Goal: Transaction & Acquisition: Book appointment/travel/reservation

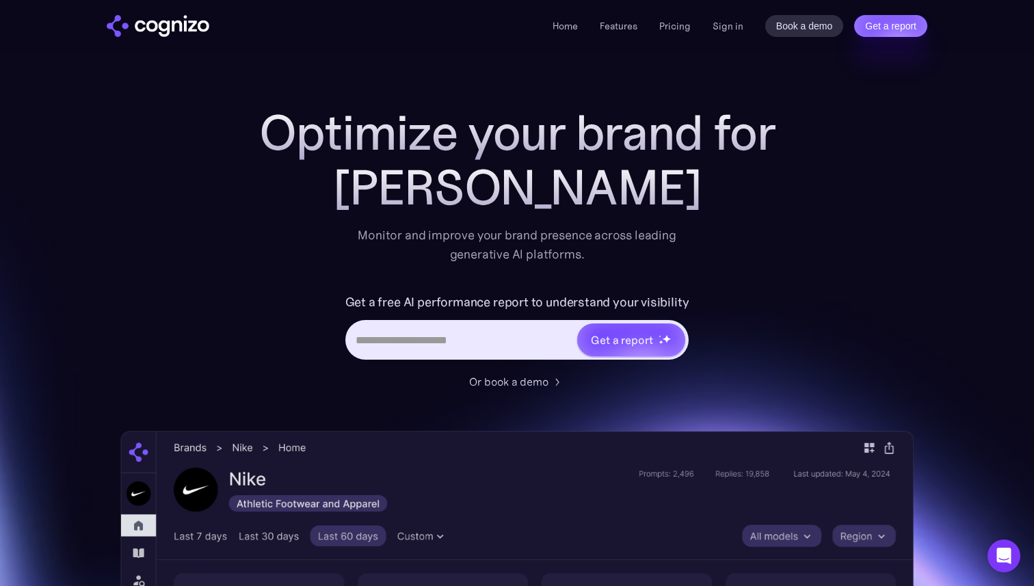
click at [342, 118] on h1 "Optimize your brand for" at bounding box center [516, 132] width 547 height 55
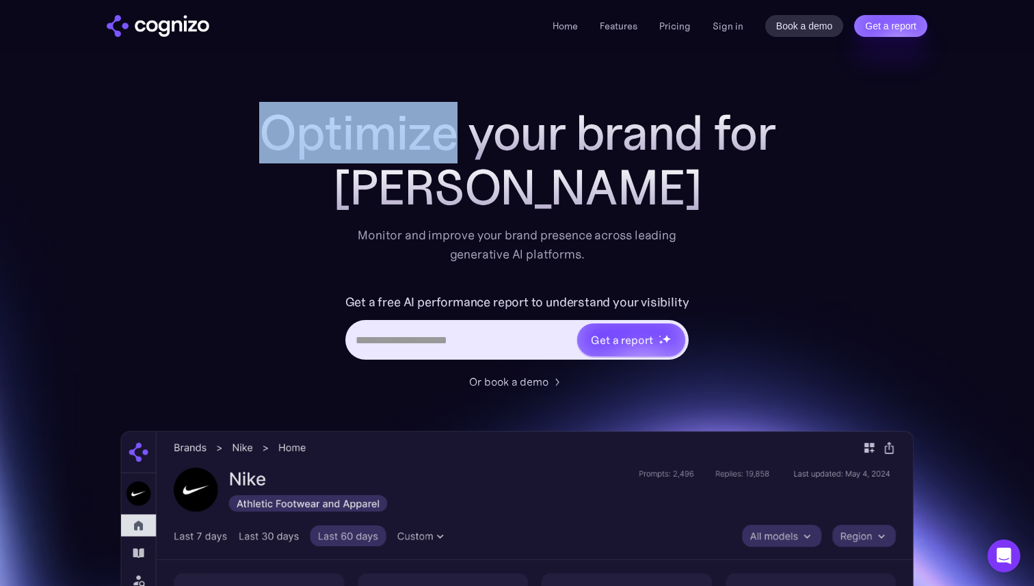
click at [342, 118] on h1 "Optimize your brand for" at bounding box center [516, 132] width 547 height 55
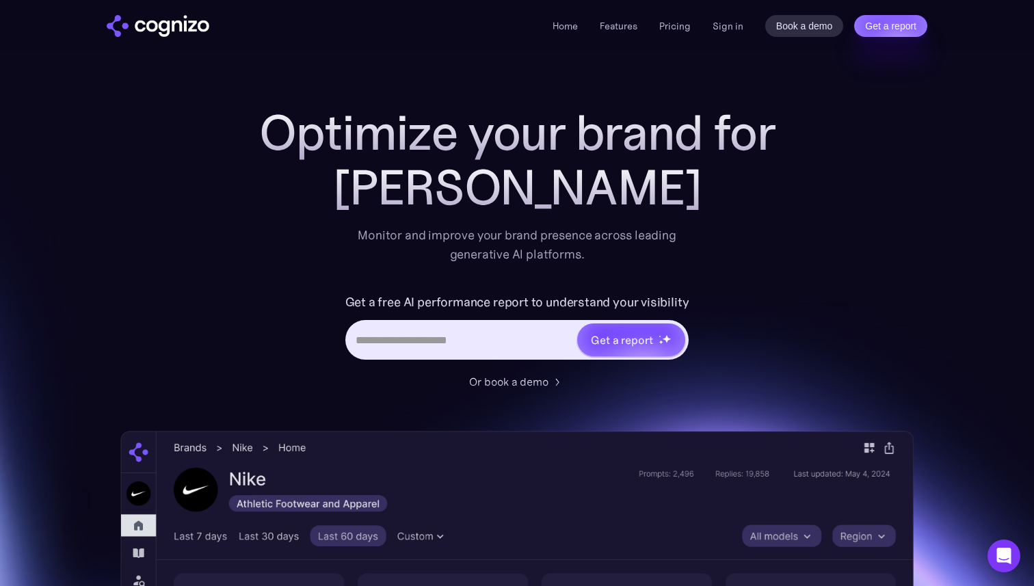
drag, startPoint x: 342, startPoint y: 118, endPoint x: 736, endPoint y: 401, distance: 484.6
click at [741, 400] on div "Optimize your brand for [PERSON_NAME] Monitor and improve your brand presence a…" at bounding box center [516, 554] width 793 height 898
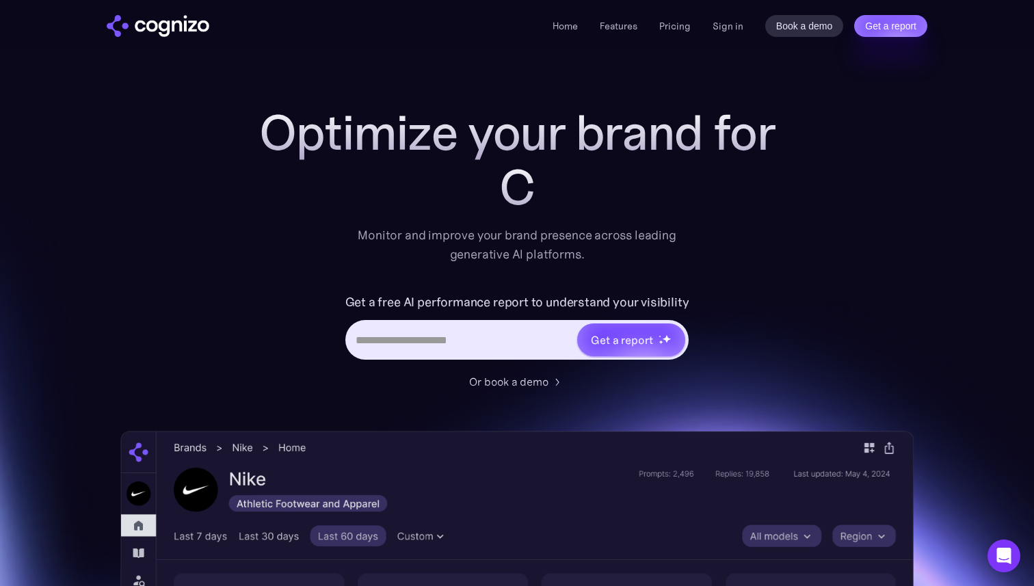
click at [736, 401] on div "Optimize your brand for C Monitor and improve your brand presence across leadin…" at bounding box center [516, 554] width 793 height 898
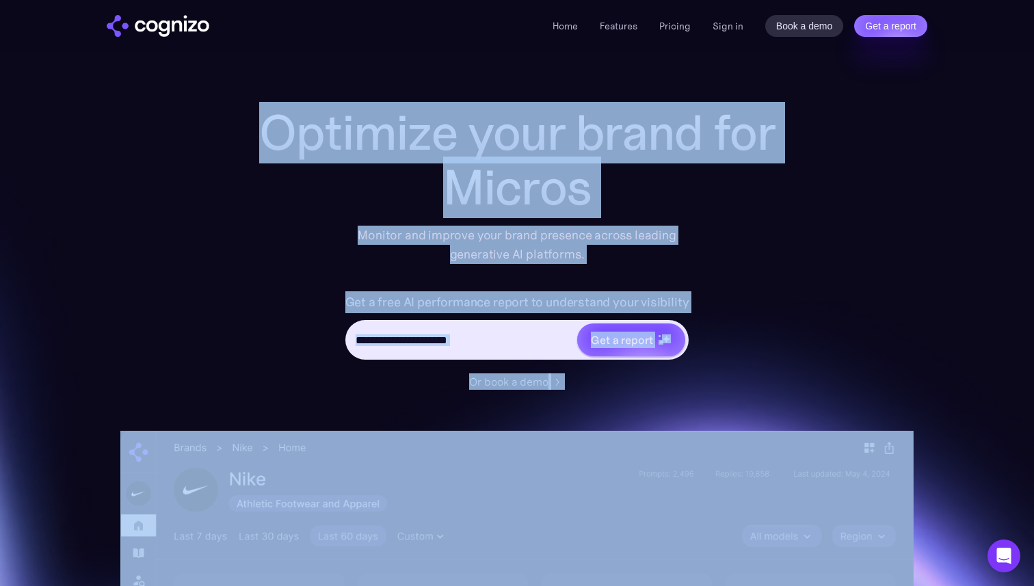
drag, startPoint x: 736, startPoint y: 401, endPoint x: 440, endPoint y: 66, distance: 446.1
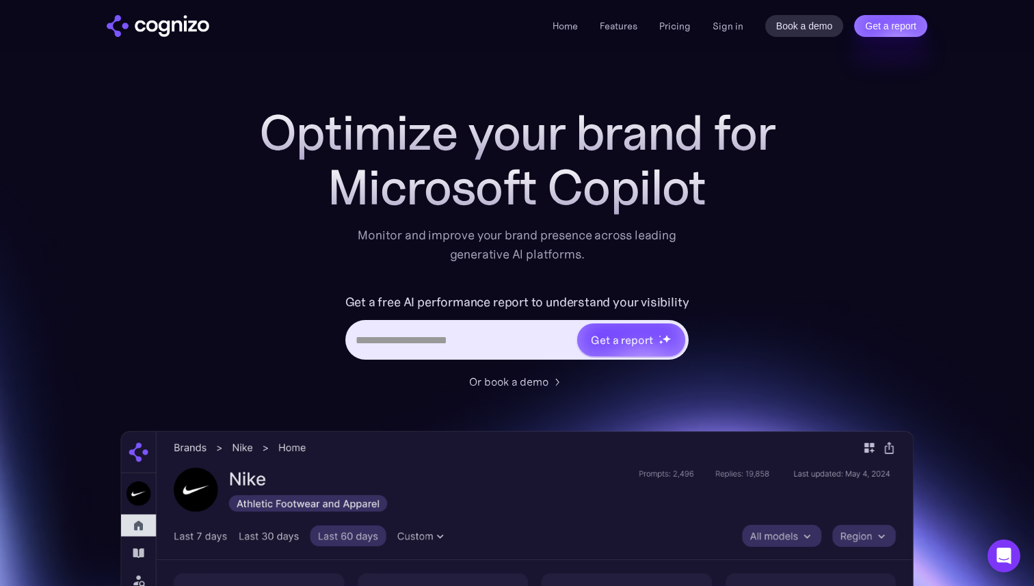
drag, startPoint x: 440, startPoint y: 66, endPoint x: 871, endPoint y: 450, distance: 576.8
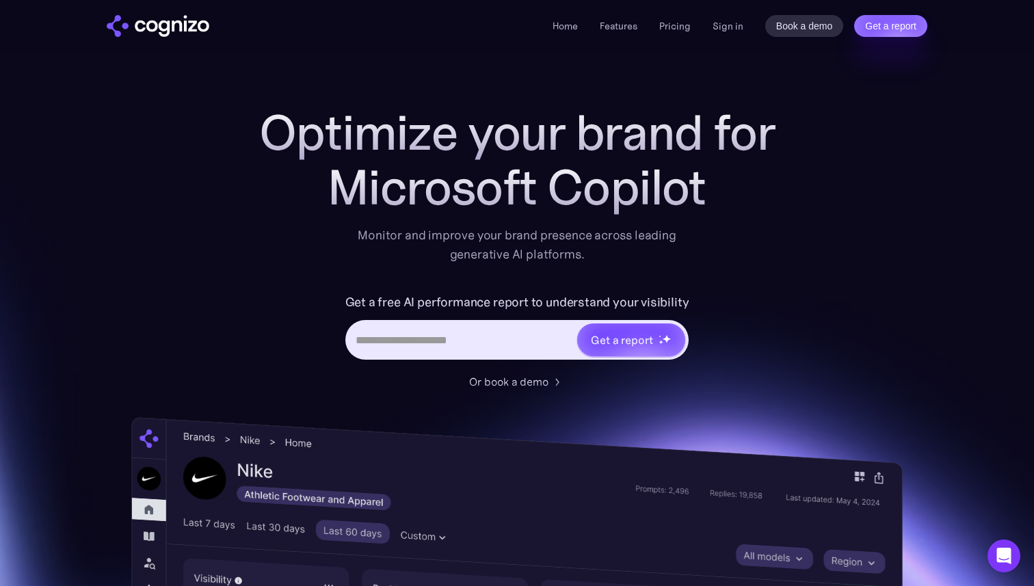
click at [881, 423] on div "Optimize your brand for Microsoft Copilot Monitor and improve your brand presen…" at bounding box center [516, 554] width 793 height 898
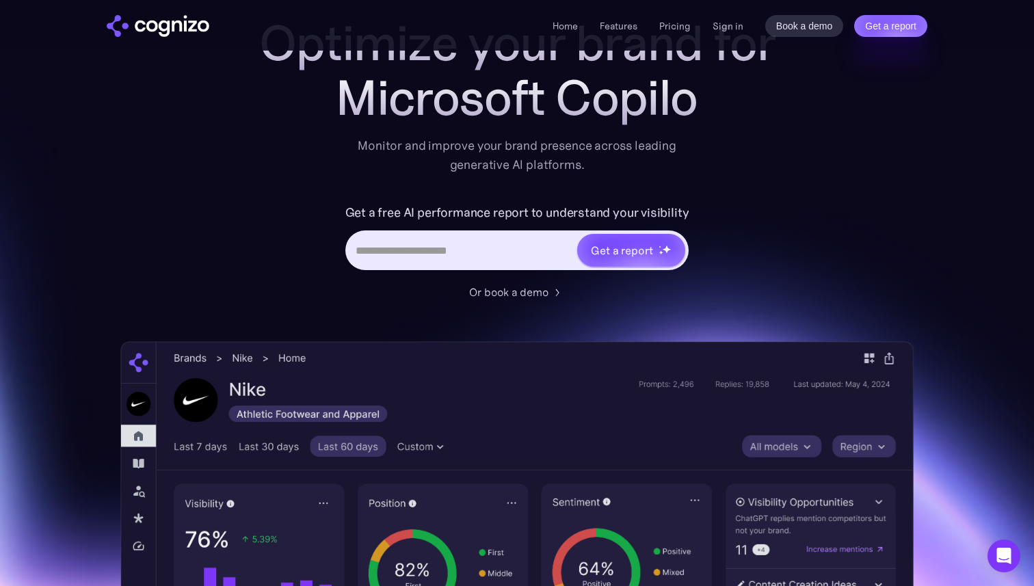
scroll to position [148, 0]
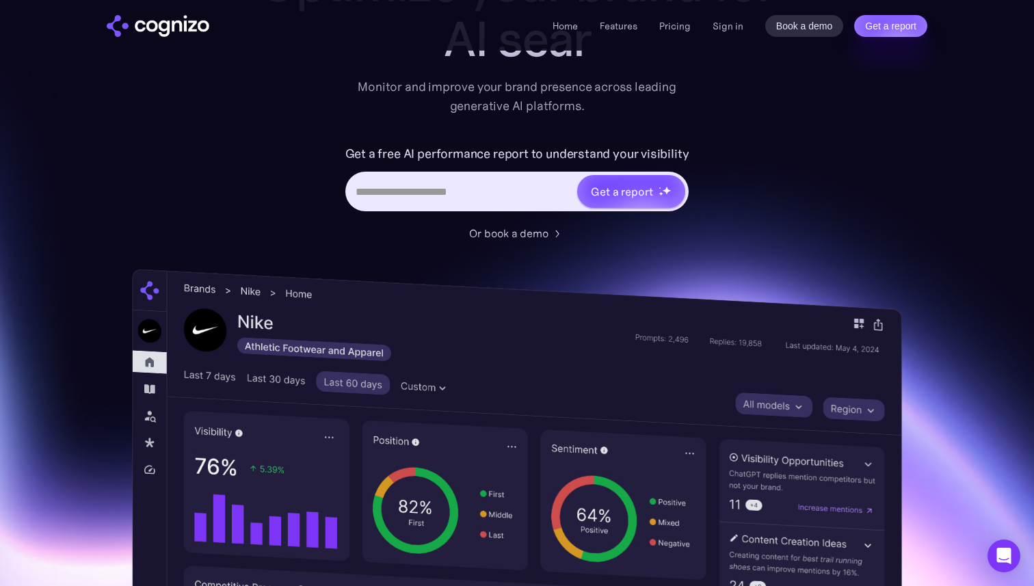
click at [851, 365] on img at bounding box center [517, 569] width 770 height 600
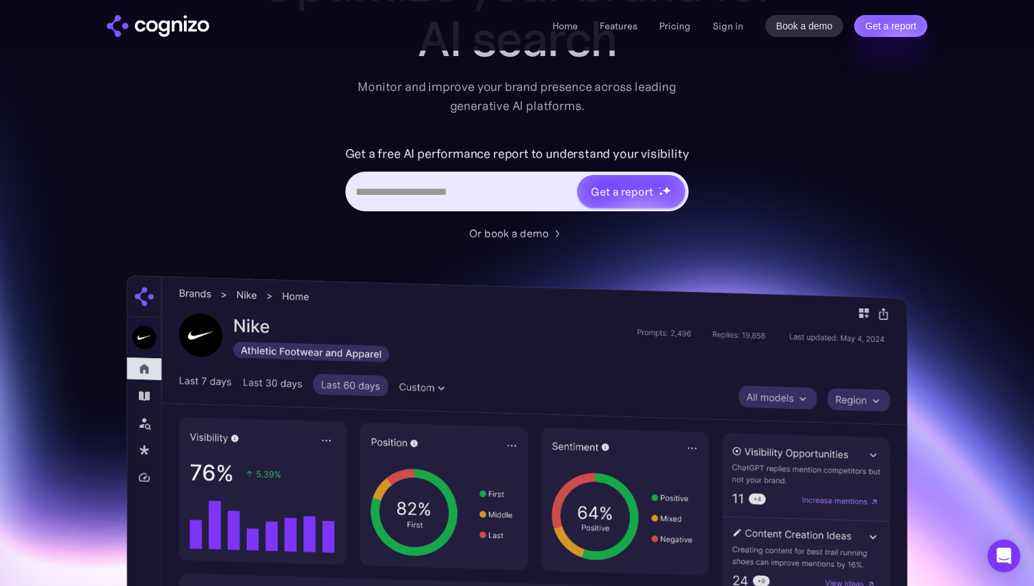
click at [758, 399] on img at bounding box center [516, 569] width 781 height 588
click at [805, 373] on img at bounding box center [517, 568] width 780 height 589
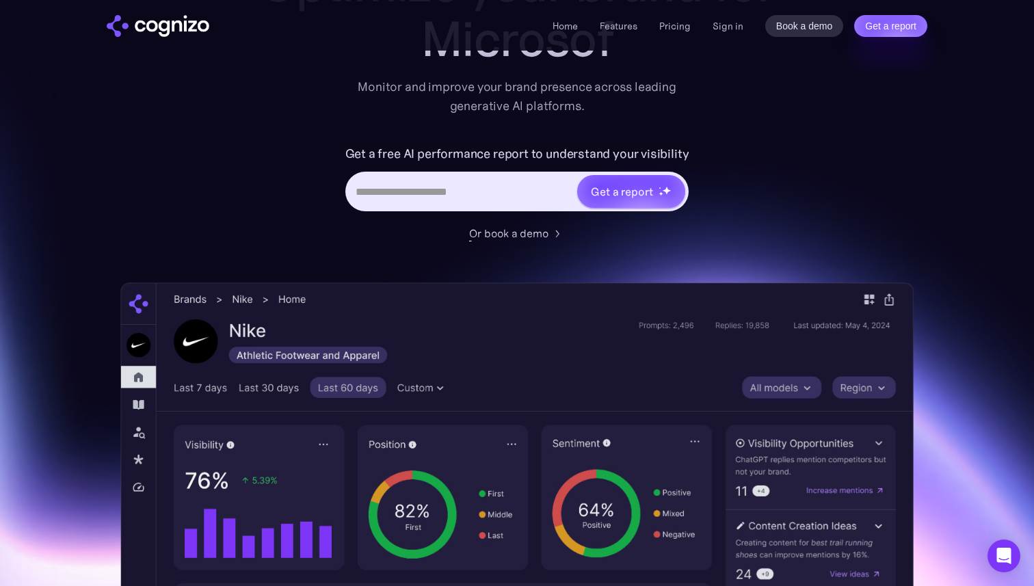
click at [513, 228] on div "Or book a demo" at bounding box center [508, 233] width 79 height 16
click at [478, 128] on div "Optimize your brand for AI Monitor and improve your brand presence across leadi…" at bounding box center [516, 99] width 547 height 284
click at [478, 128] on div "Optimize your brand for AI sear Monitor and improve your brand presence across …" at bounding box center [516, 99] width 547 height 284
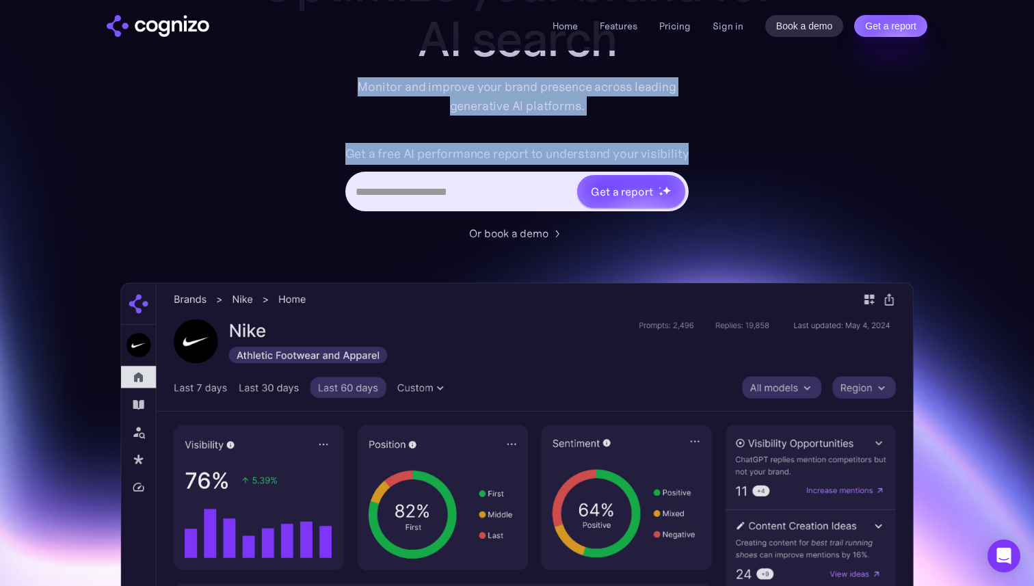
drag, startPoint x: 478, startPoint y: 128, endPoint x: 464, endPoint y: 92, distance: 38.7
click at [464, 92] on div "Optimize your brand for AI search Monitor and improve your brand presence acros…" at bounding box center [516, 99] width 547 height 284
click at [464, 92] on div "Monitor and improve your brand presence across leading generative AI platforms." at bounding box center [517, 96] width 336 height 38
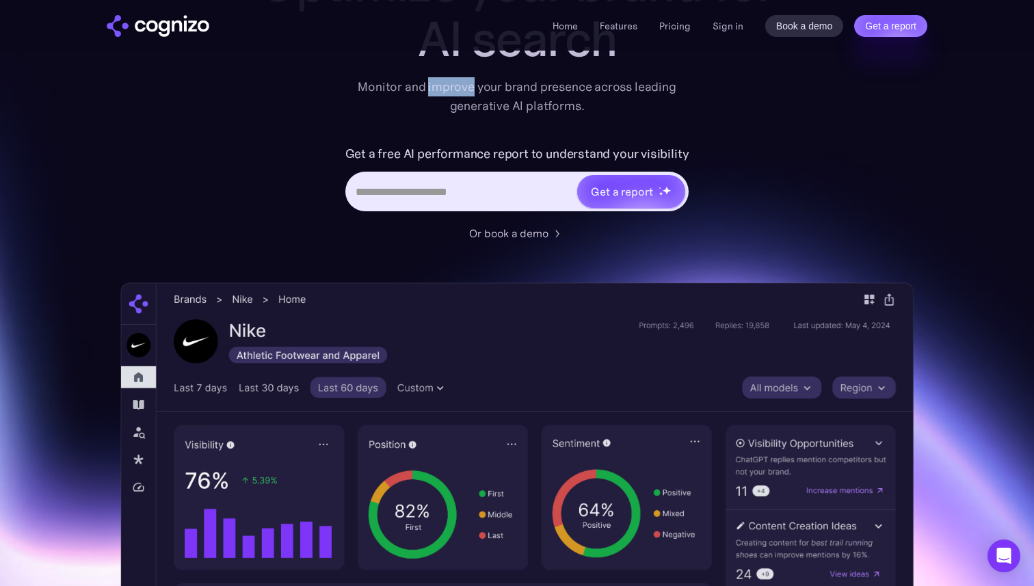
click at [464, 92] on div "Monitor and improve your brand presence across leading generative AI platforms." at bounding box center [517, 96] width 336 height 38
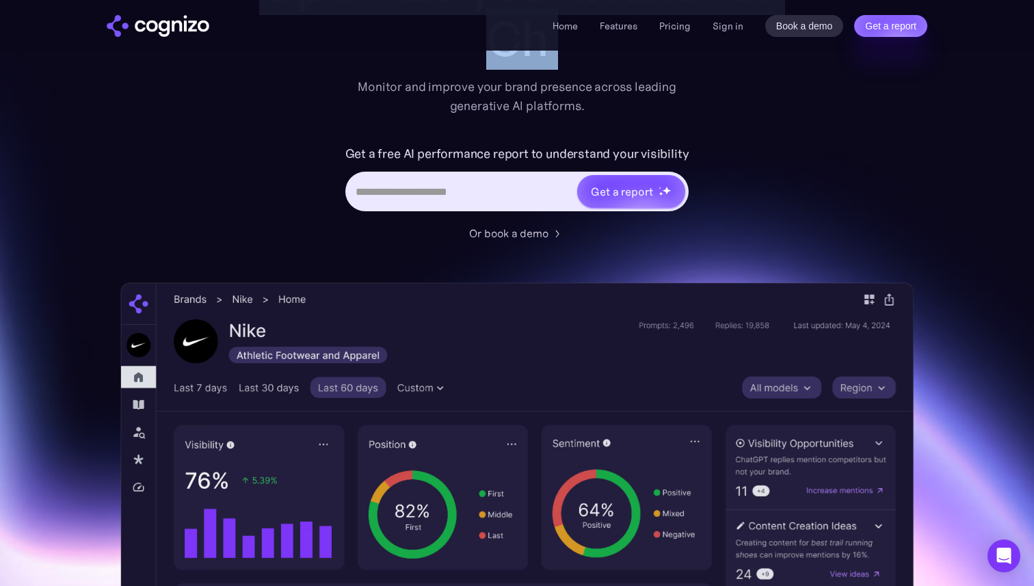
drag, startPoint x: 464, startPoint y: 92, endPoint x: 591, endPoint y: 242, distance: 197.0
click at [591, 242] on div "Optimize your brand for Ch Monitor and improve your brand presence across leadi…" at bounding box center [516, 406] width 793 height 898
click at [591, 242] on div "Optimize your brand for ChatG Monitor and improve your brand presence across le…" at bounding box center [516, 406] width 793 height 898
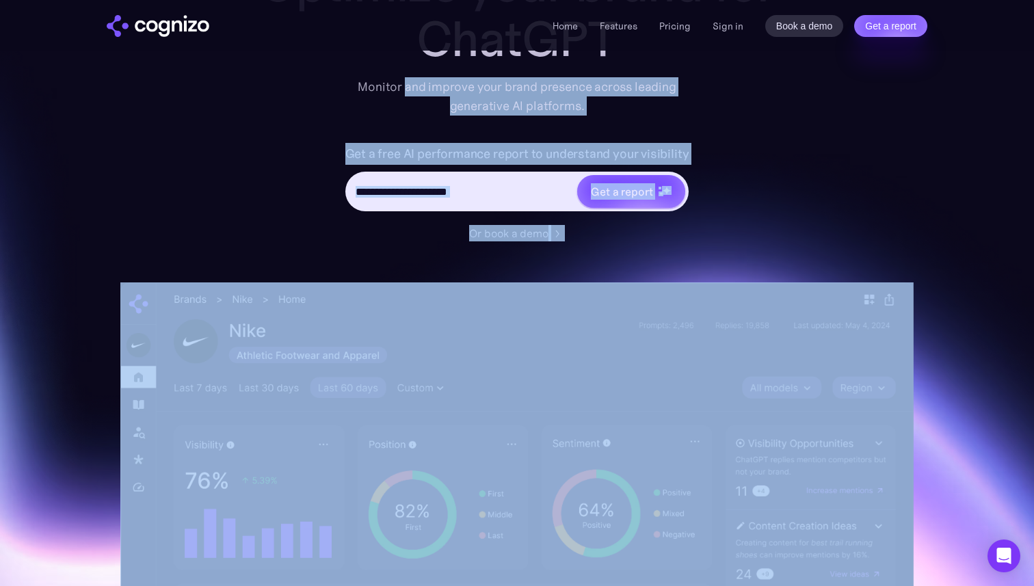
drag, startPoint x: 591, startPoint y: 242, endPoint x: 412, endPoint y: 80, distance: 241.6
click at [412, 81] on div "Optimize your brand for ChatGPT Monitor and improve your brand presence across …" at bounding box center [516, 406] width 793 height 898
click at [412, 80] on div "Monitor and improve your brand presence across leading generative AI platforms." at bounding box center [517, 96] width 336 height 38
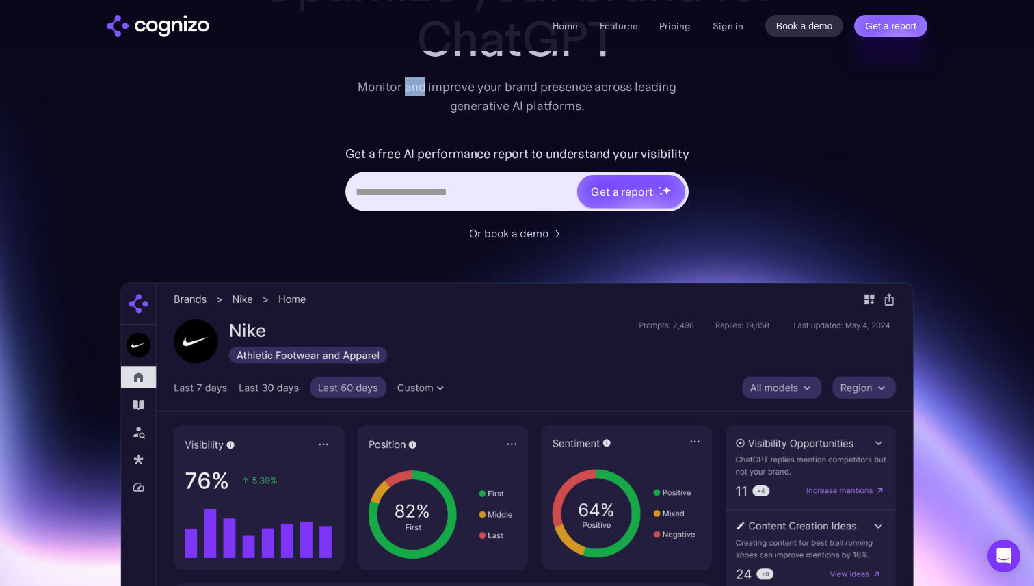
click at [412, 80] on div "Monitor and improve your brand presence across leading generative AI platforms." at bounding box center [517, 96] width 336 height 38
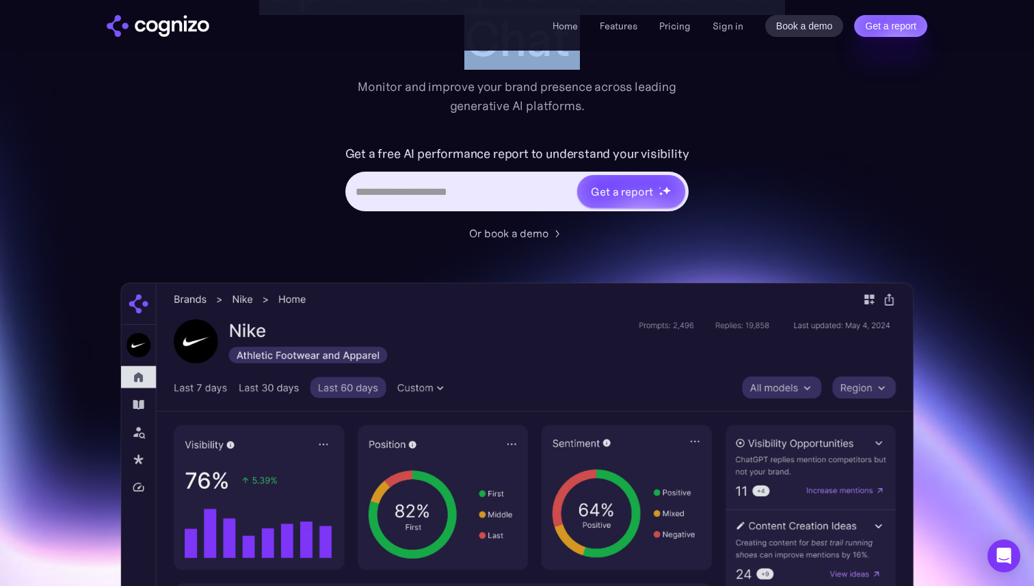
drag, startPoint x: 412, startPoint y: 80, endPoint x: 672, endPoint y: 287, distance: 332.3
click at [672, 287] on div "Optimize your brand for Chat Monitor and improve your brand presence across lea…" at bounding box center [516, 406] width 793 height 898
click at [671, 263] on div "Optimize your brand for Gemi Monitor and improve your brand presence across lea…" at bounding box center [516, 406] width 793 height 898
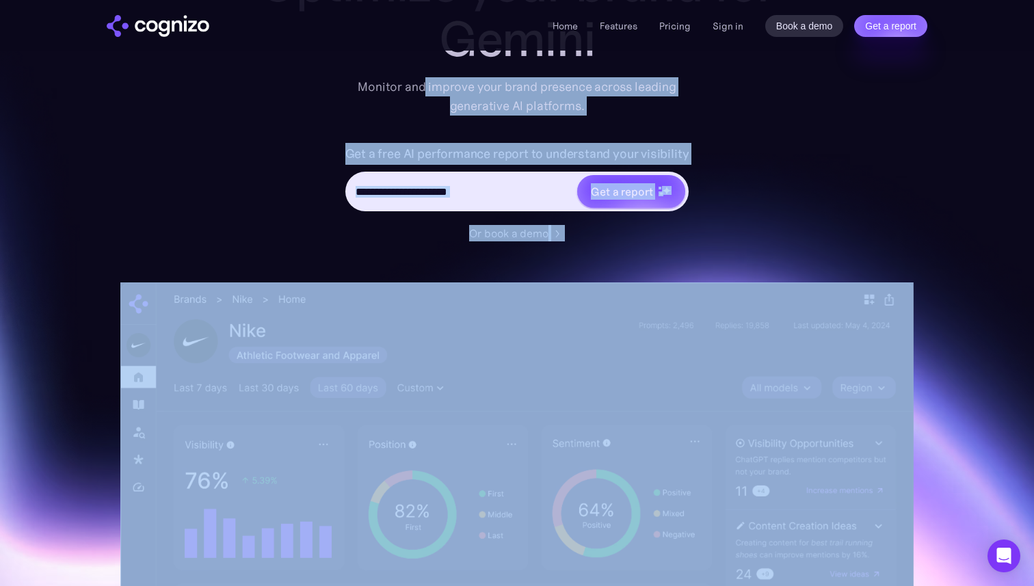
drag, startPoint x: 678, startPoint y: 258, endPoint x: 423, endPoint y: 84, distance: 308.0
click at [423, 85] on div "Optimize your brand for Gemini Monitor and improve your brand presence across l…" at bounding box center [516, 406] width 793 height 898
click at [423, 84] on div "Monitor and improve your brand presence across leading generative AI platforms." at bounding box center [517, 96] width 336 height 38
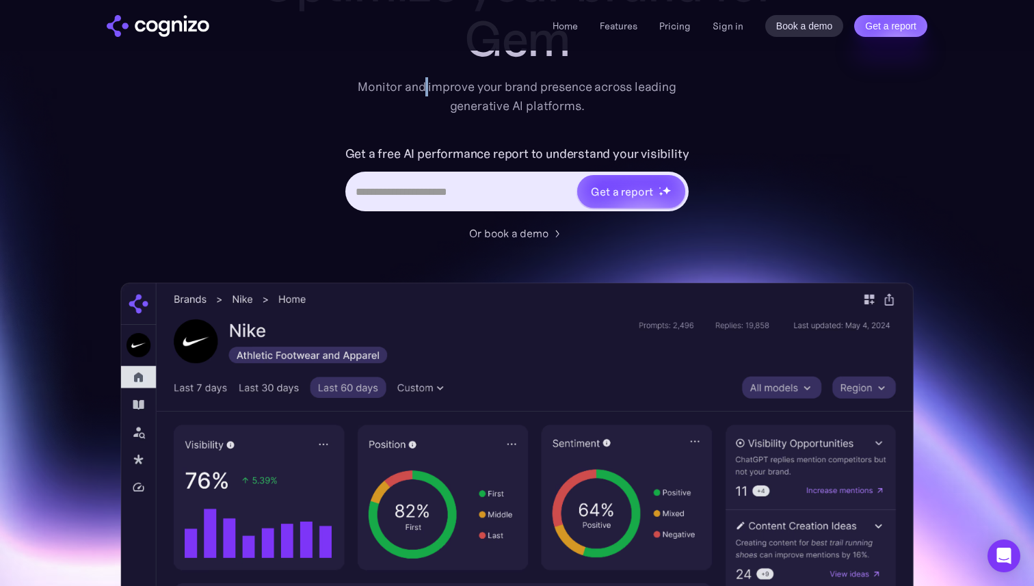
click at [423, 84] on div "Monitor and improve your brand presence across leading generative AI platforms." at bounding box center [517, 96] width 336 height 38
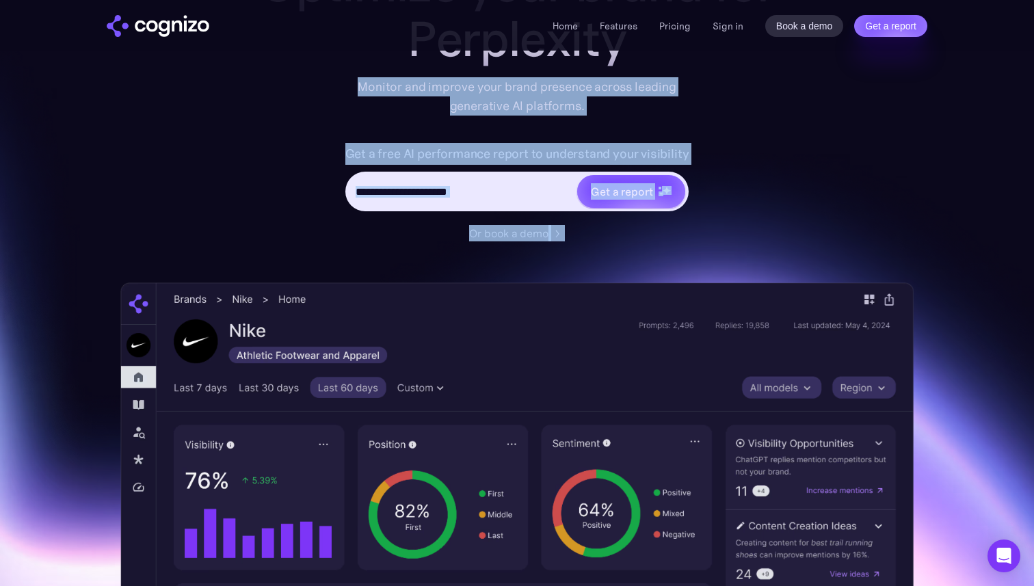
drag, startPoint x: 423, startPoint y: 84, endPoint x: 609, endPoint y: 235, distance: 239.2
click at [609, 235] on div "Optimize your brand for Perplexity Monitor and improve your brand presence acro…" at bounding box center [516, 99] width 547 height 284
click at [609, 235] on div "Or book a demo" at bounding box center [516, 233] width 547 height 16
